Goal: Book appointment/travel/reservation

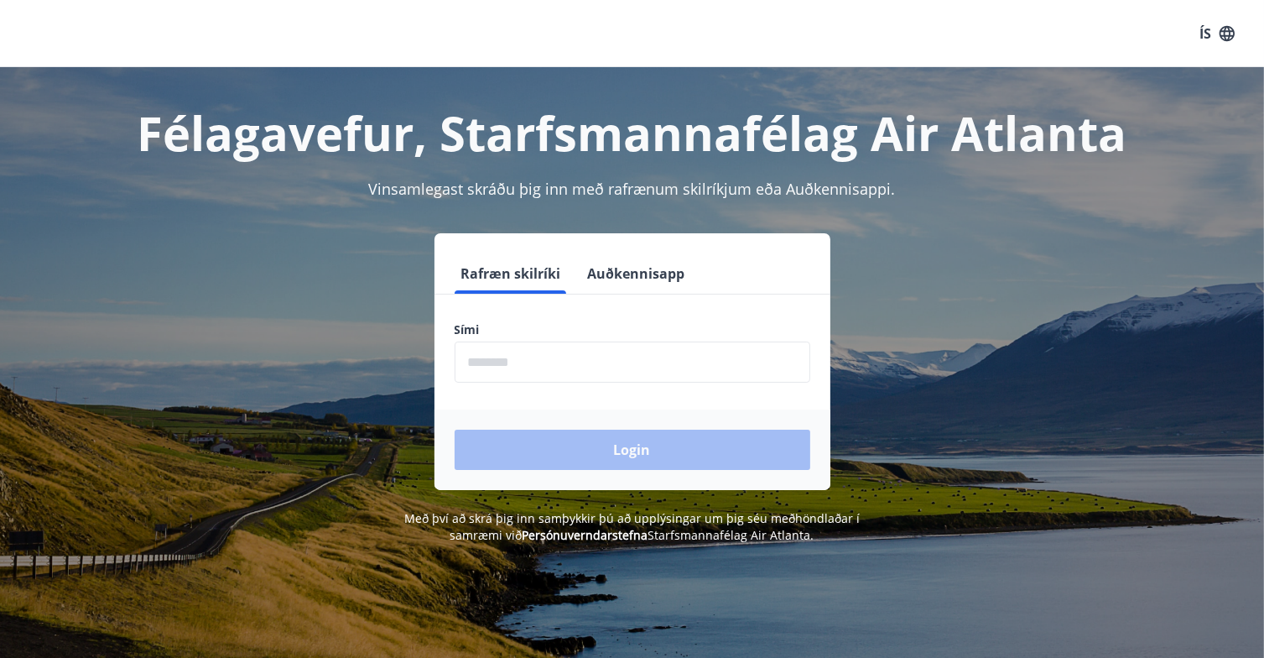
click at [511, 367] on input "phone" at bounding box center [633, 361] width 356 height 41
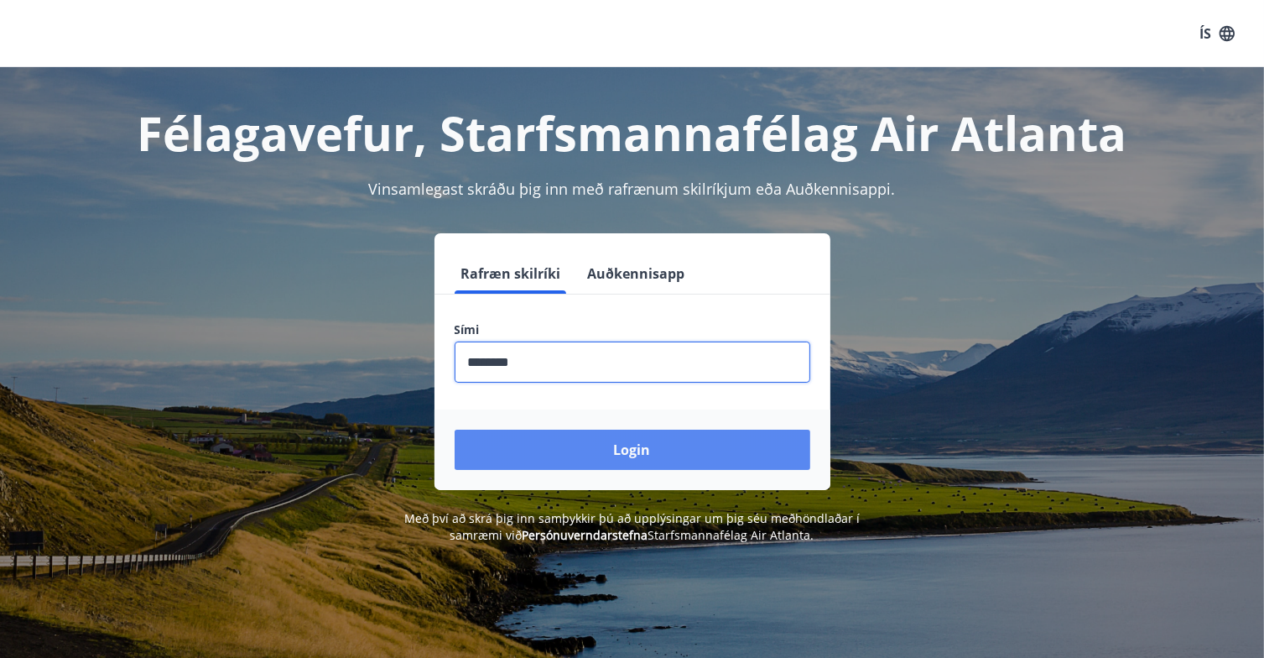
type input "********"
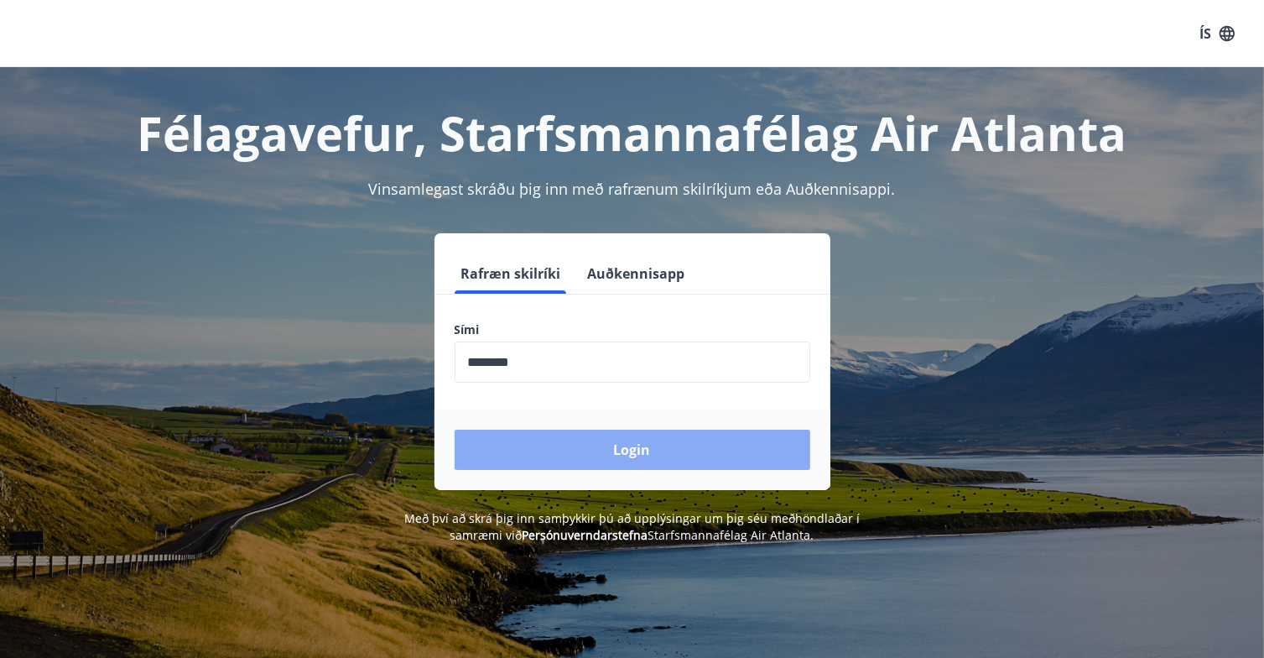
click at [597, 453] on button "Login" at bounding box center [633, 450] width 356 height 40
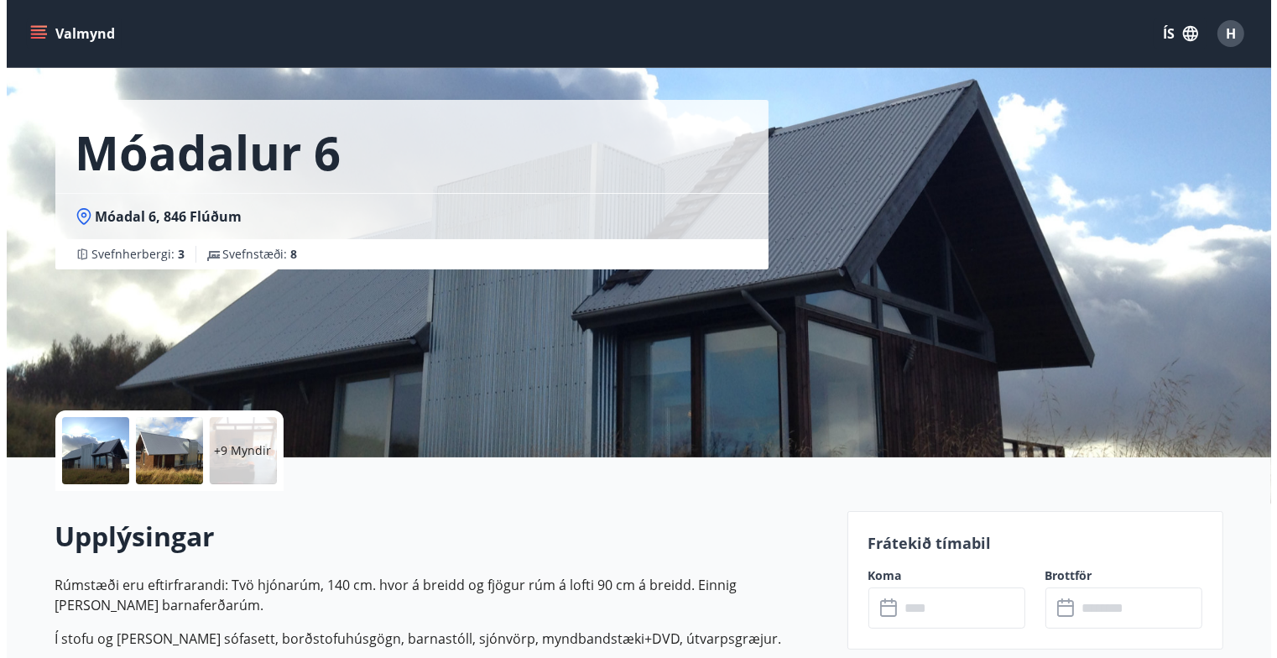
scroll to position [279, 0]
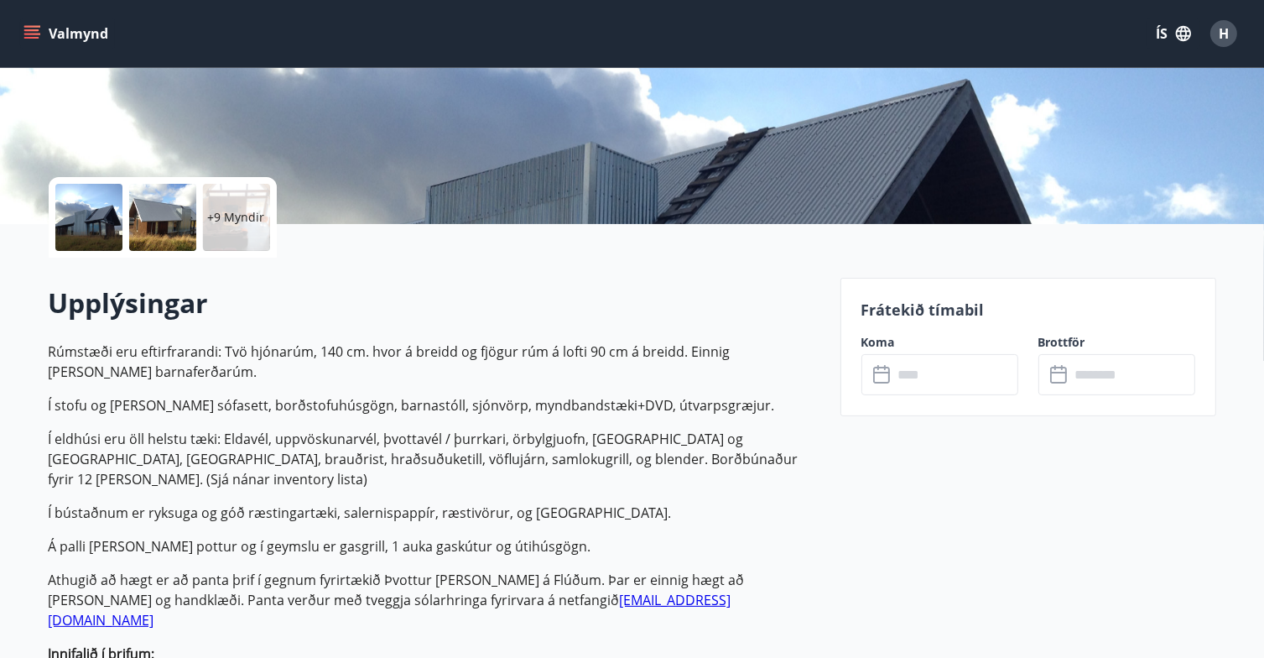
click at [968, 372] on input "text" at bounding box center [955, 374] width 125 height 41
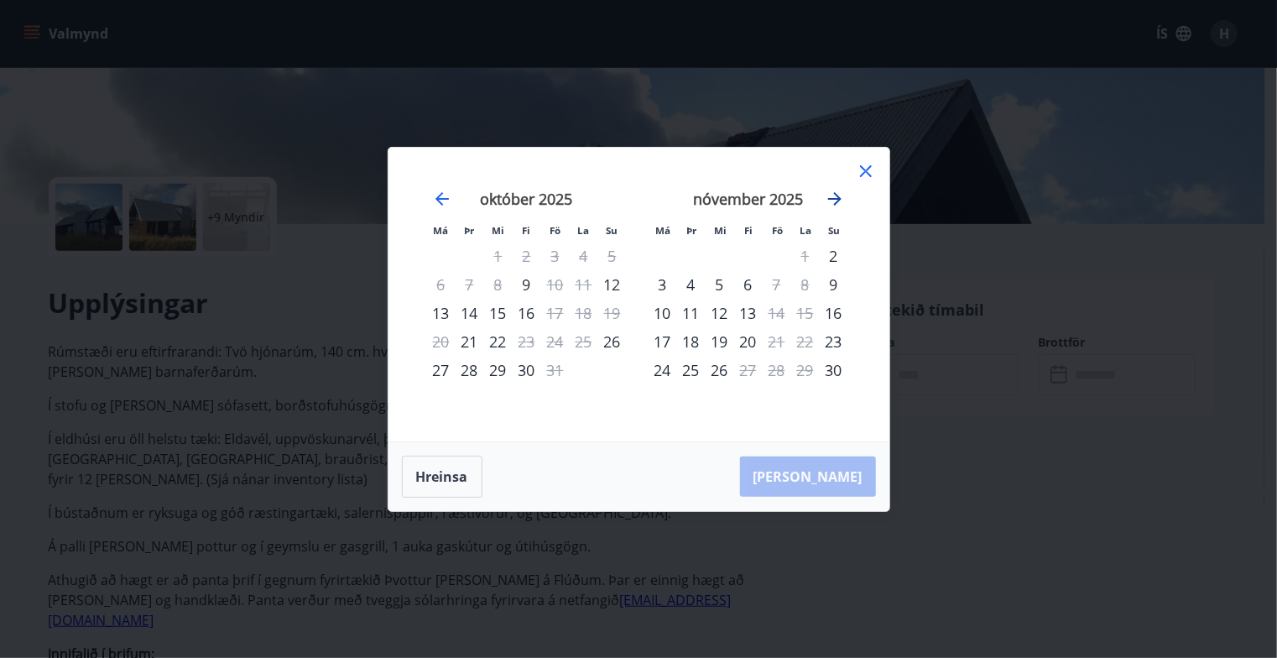
click at [836, 205] on icon "Move forward to switch to the next month." at bounding box center [835, 199] width 20 height 20
click at [443, 194] on icon "Move backward to switch to the previous month." at bounding box center [442, 199] width 20 height 20
click at [833, 197] on icon "Move forward to switch to the next month." at bounding box center [835, 199] width 20 height 20
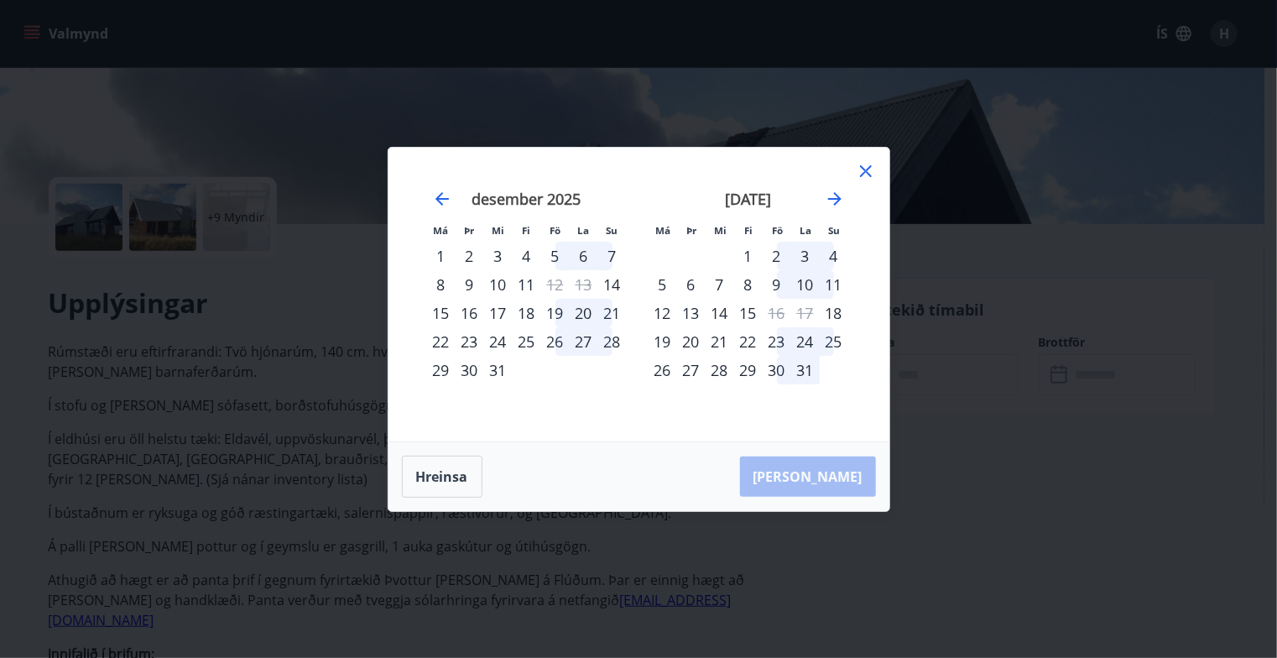
click at [862, 169] on icon at bounding box center [866, 171] width 12 height 12
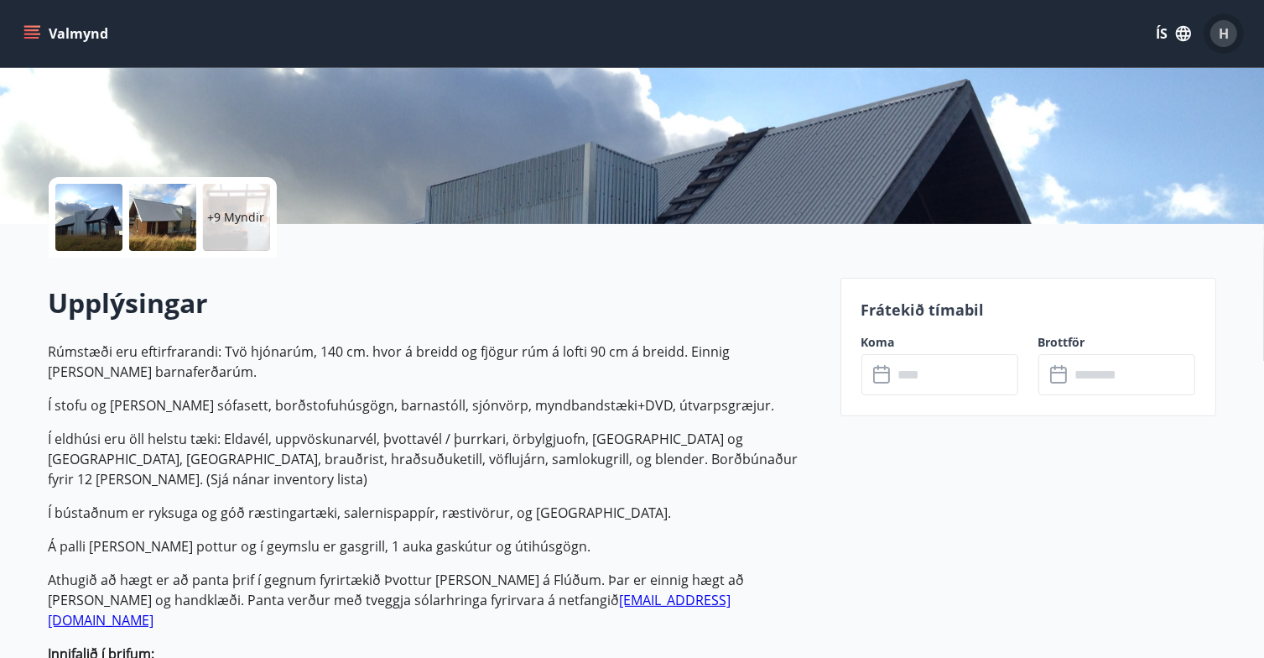
click at [1226, 39] on span "H" at bounding box center [1224, 33] width 10 height 18
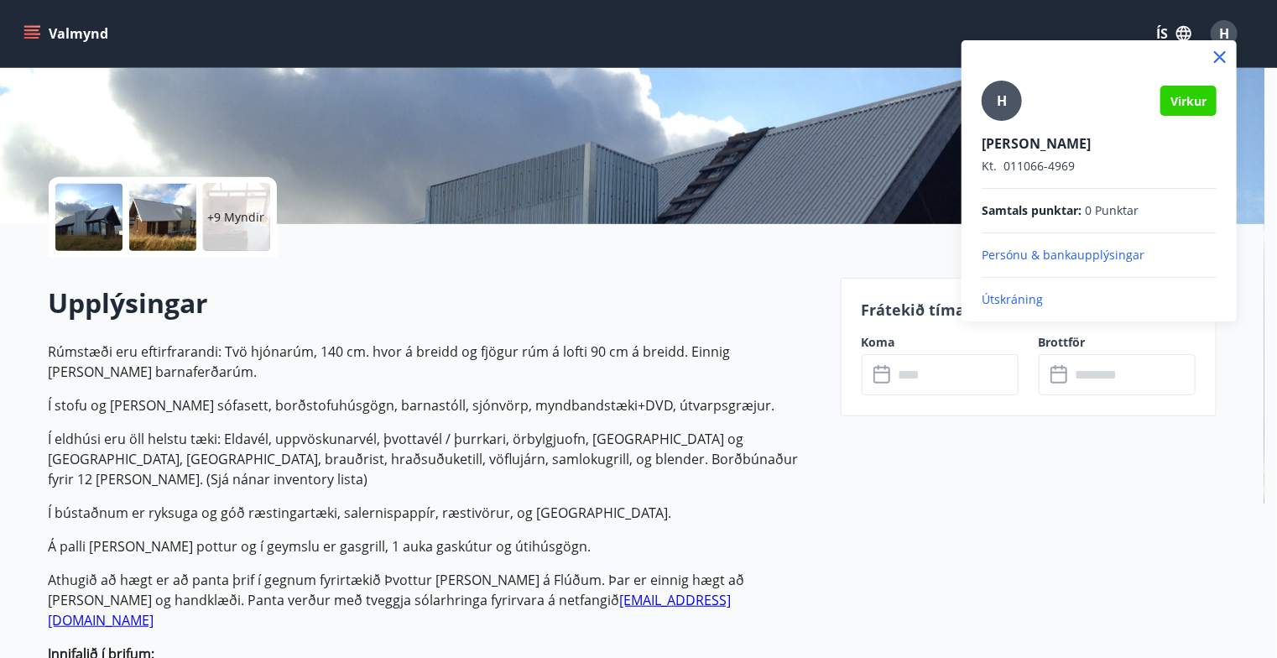
click at [1007, 293] on p "Útskráning" at bounding box center [1099, 299] width 235 height 17
